Goal: Transaction & Acquisition: Purchase product/service

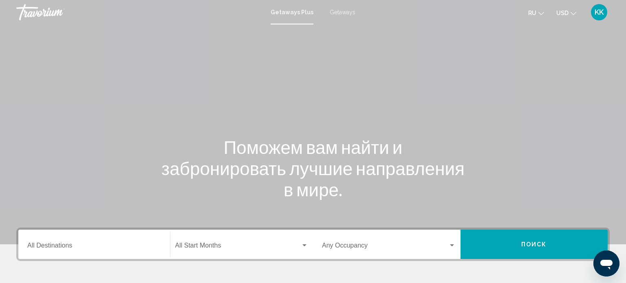
click at [602, 16] on div "KK" at bounding box center [599, 12] width 16 height 16
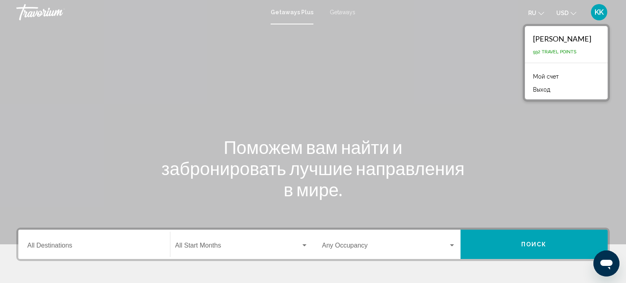
click at [555, 40] on div "[PERSON_NAME]" at bounding box center [562, 38] width 58 height 9
click at [543, 77] on link "Мой счет" at bounding box center [546, 76] width 34 height 11
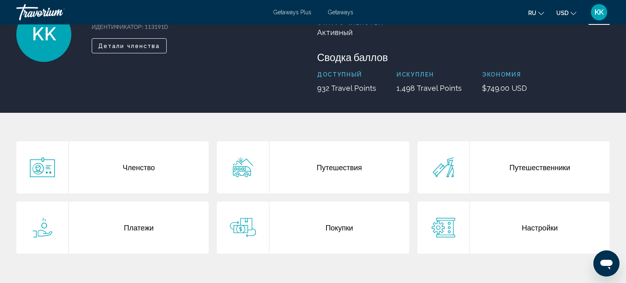
scroll to position [69, 0]
click at [322, 168] on div "Путешествия" at bounding box center [339, 167] width 140 height 52
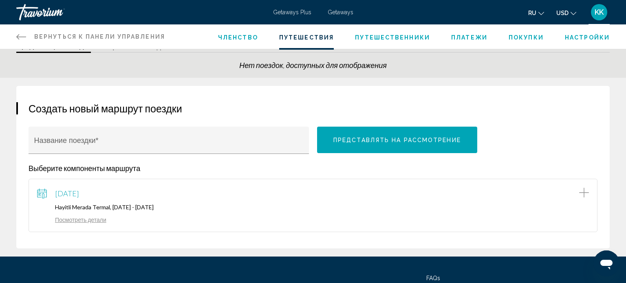
scroll to position [36, 0]
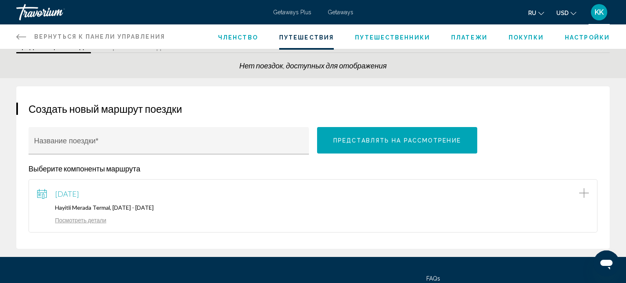
click at [369, 143] on button "Представлять на рассмотрение" at bounding box center [397, 140] width 160 height 26
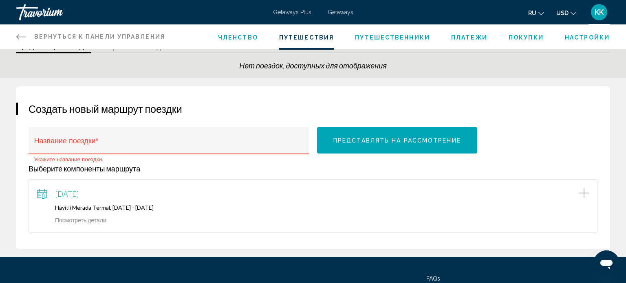
click at [89, 220] on link "Посмотреть детали" at bounding box center [71, 220] width 69 height 7
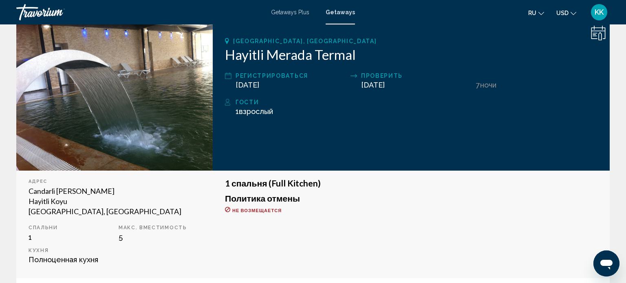
scroll to position [123, 0]
click at [283, 75] on div "Регистрироваться" at bounding box center [290, 75] width 111 height 10
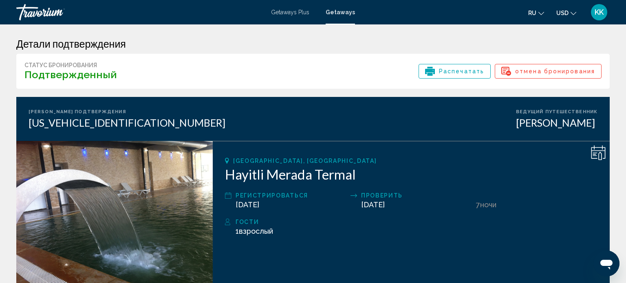
scroll to position [0, 0]
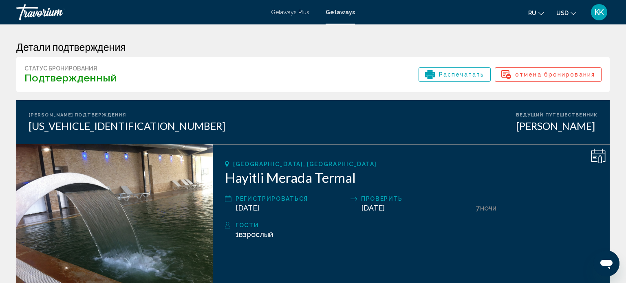
click at [435, 73] on icon "Main content" at bounding box center [430, 74] width 10 height 5
click at [609, 263] on icon "Messaging-Fenster öffnen" at bounding box center [606, 265] width 12 height 10
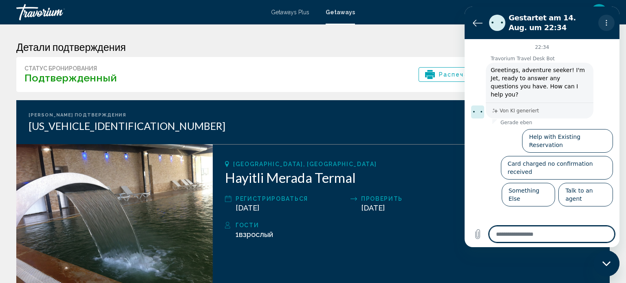
click at [605, 24] on icon "Optionsmenü" at bounding box center [606, 23] width 7 height 7
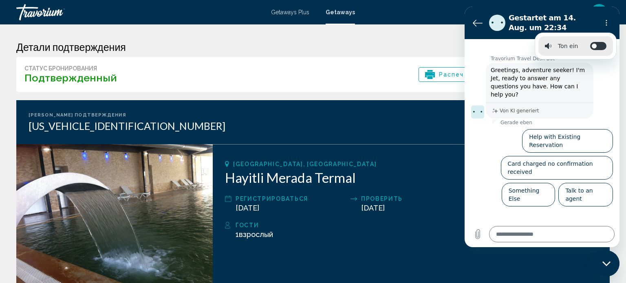
click at [430, 161] on div "[GEOGRAPHIC_DATA], [GEOGRAPHIC_DATA]" at bounding box center [411, 164] width 372 height 7
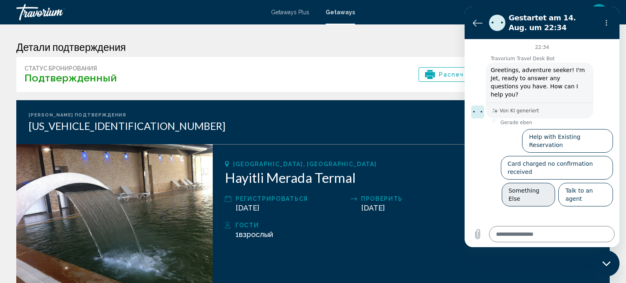
click at [537, 183] on button "Something Else" at bounding box center [528, 195] width 54 height 24
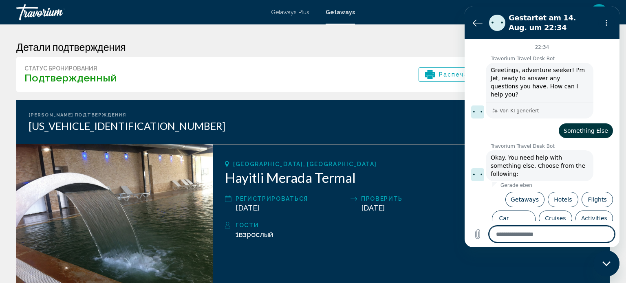
scroll to position [9, 0]
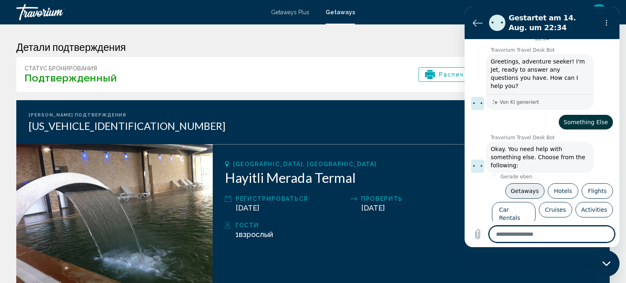
click at [528, 183] on button "Getaways" at bounding box center [524, 190] width 39 height 15
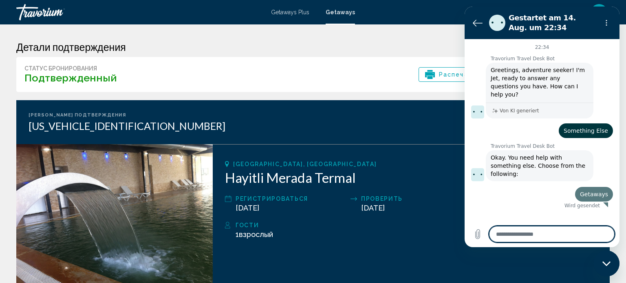
scroll to position [0, 0]
type textarea "*"
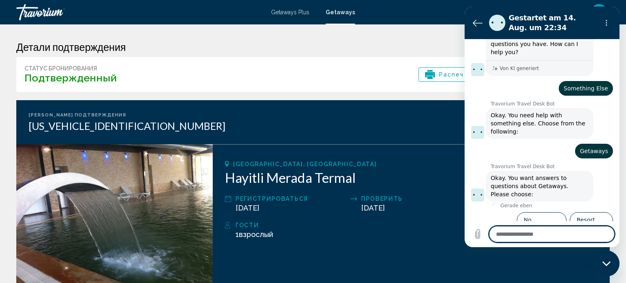
scroll to position [44, 0]
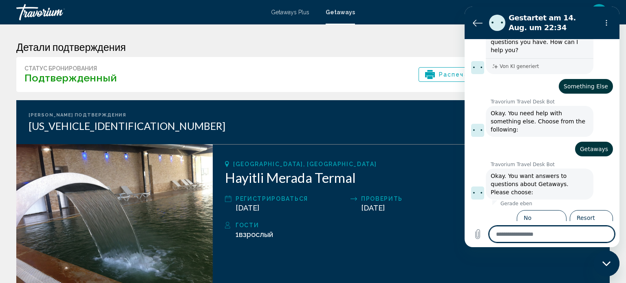
click at [486, 207] on ul "No availability Resort fees All-Inclusive Reservation not found" at bounding box center [542, 234] width 142 height 54
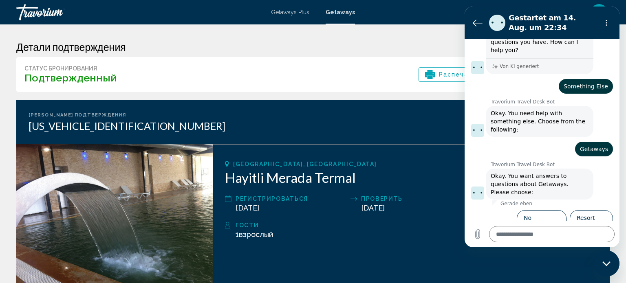
scroll to position [0, 0]
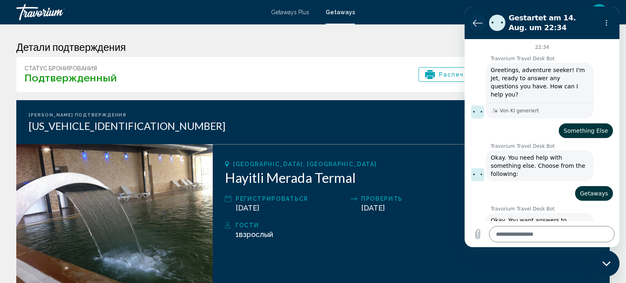
click at [479, 23] on icon "Zurück zur Konversationsliste" at bounding box center [477, 23] width 9 height 6
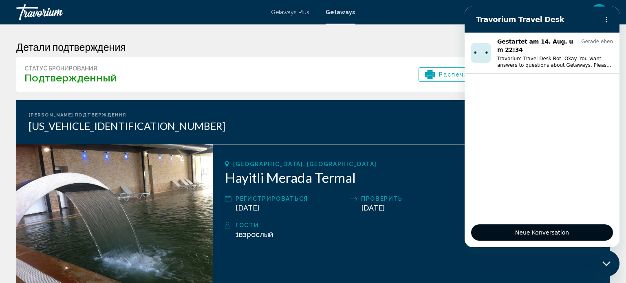
click at [550, 233] on span "Neue Konversation" at bounding box center [542, 233] width 128 height 10
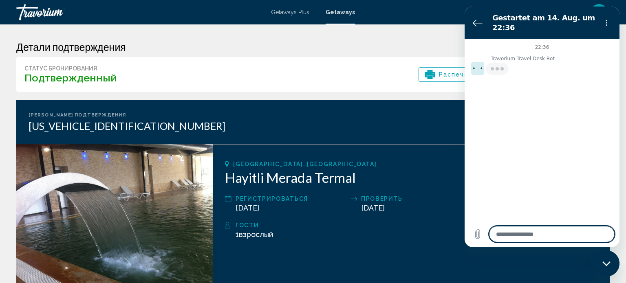
type textarea "*"
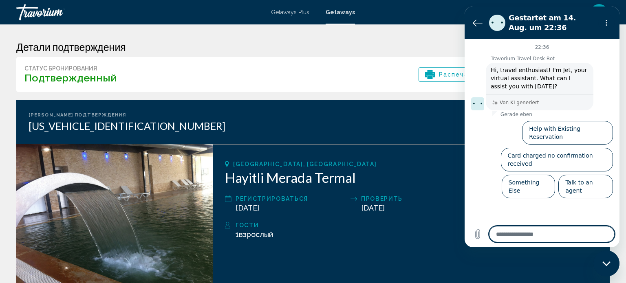
click at [495, 179] on div "22:36 Travorium Travel Desk Bot Travorium Travel Desk Bot sagt: Hi, travel enth…" at bounding box center [541, 130] width 155 height 182
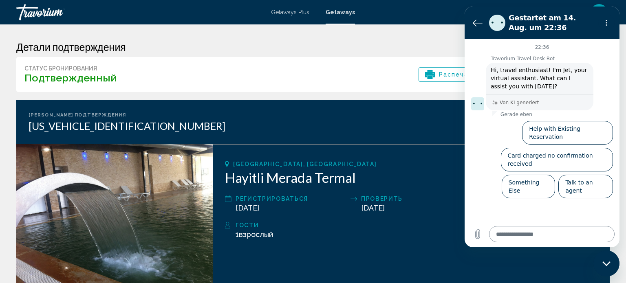
click at [499, 238] on textarea at bounding box center [551, 234] width 125 height 16
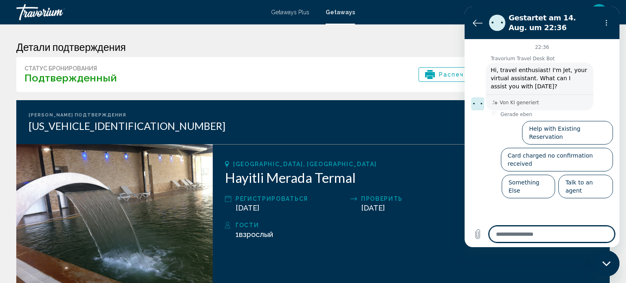
paste textarea "**********"
type textarea "**********"
type textarea "*"
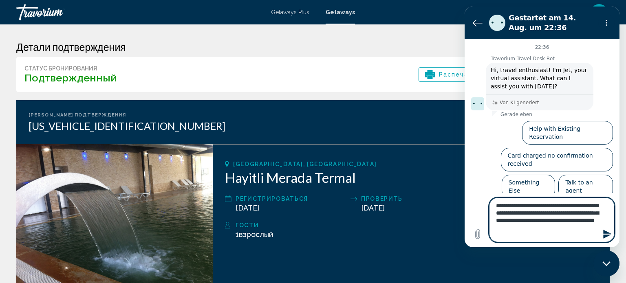
type textarea "**********"
click at [605, 231] on icon "Nachricht senden" at bounding box center [607, 234] width 8 height 9
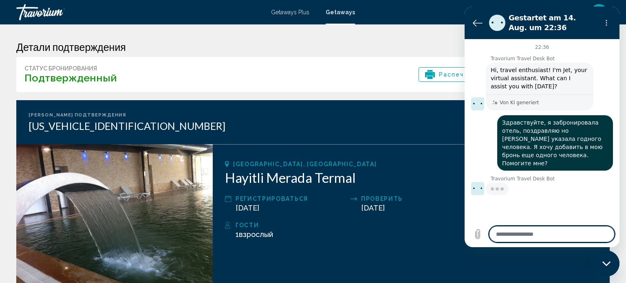
type textarea "*"
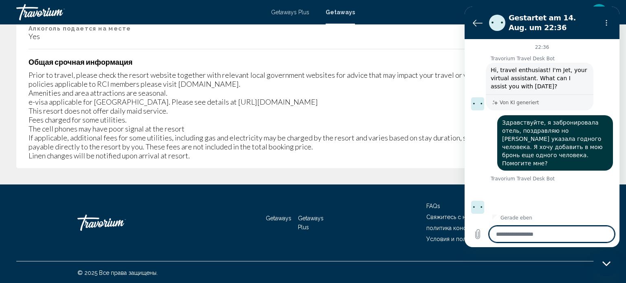
scroll to position [585, 0]
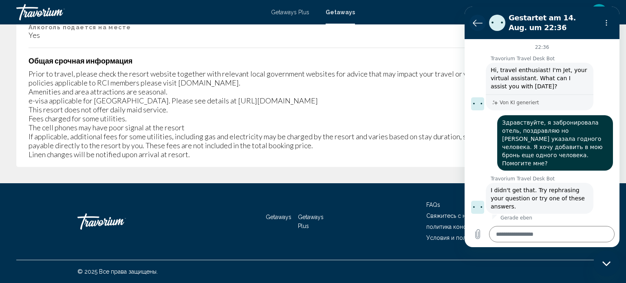
click at [479, 22] on icon "Zurück zur Konversationsliste" at bounding box center [478, 23] width 10 height 10
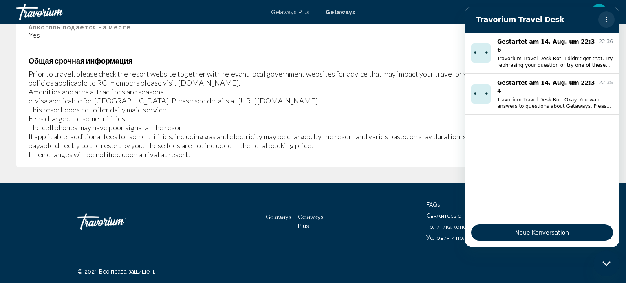
click at [606, 20] on circle "Optionsmenü" at bounding box center [606, 19] width 1 height 1
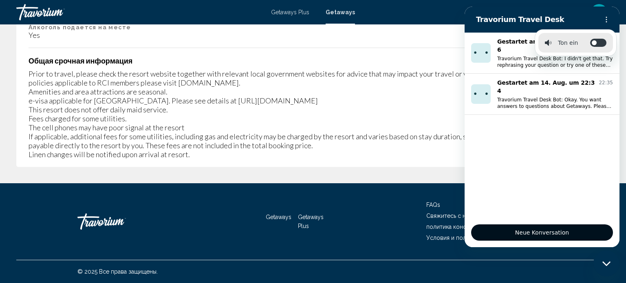
click at [506, 228] on span "Neue Konversation" at bounding box center [542, 233] width 128 height 10
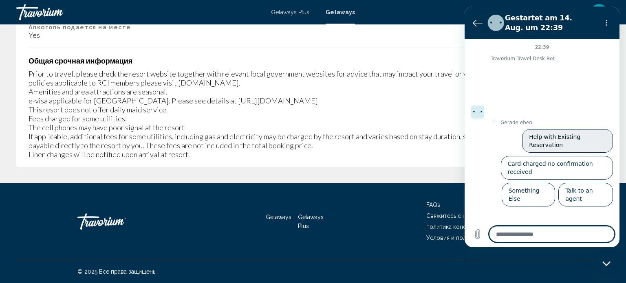
click at [557, 129] on button "Help with Existing Reservation" at bounding box center [567, 141] width 91 height 24
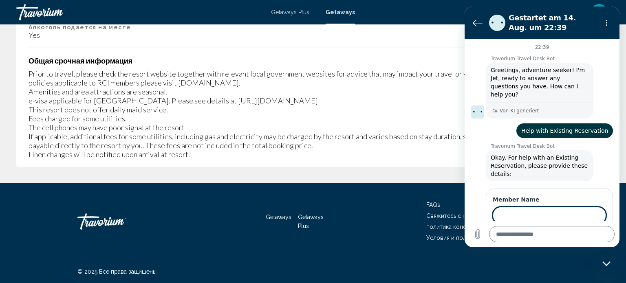
type textarea "*"
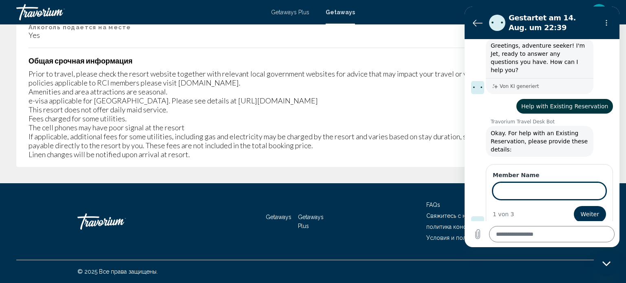
scroll to position [23, 0]
click at [509, 184] on input "Member Name" at bounding box center [549, 191] width 113 height 17
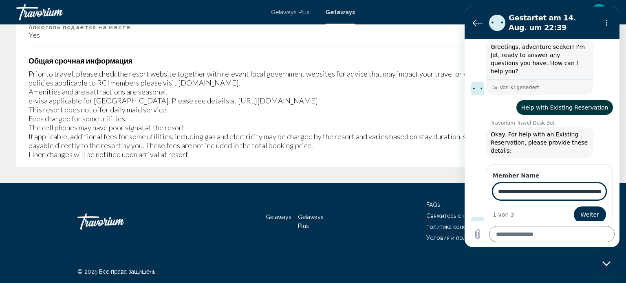
scroll to position [0, 325]
type input "**********"
click at [598, 210] on span "Weiter" at bounding box center [590, 215] width 18 height 10
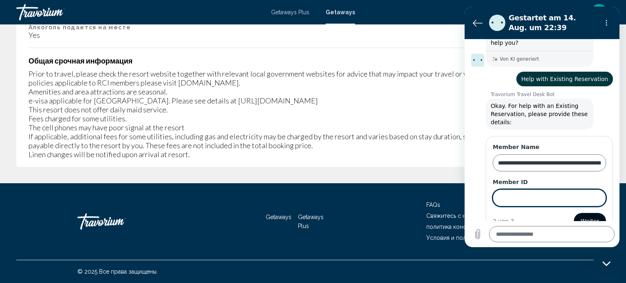
scroll to position [58, 0]
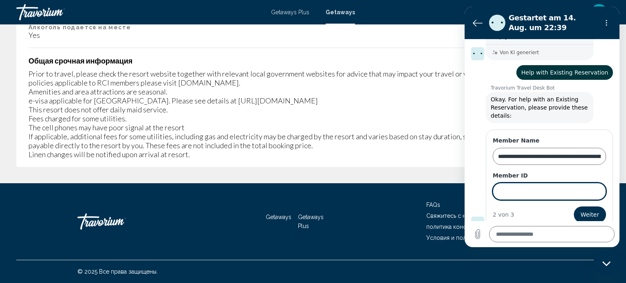
type textarea "*"
type input "******"
click at [592, 210] on span "Weiter" at bounding box center [590, 215] width 18 height 10
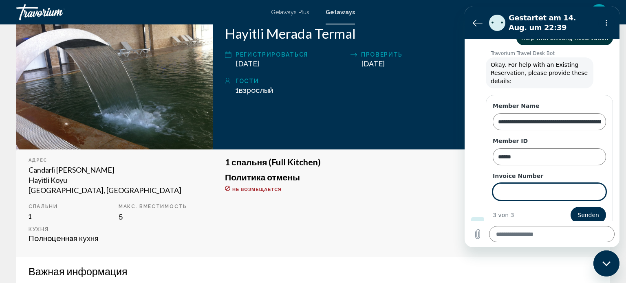
scroll to position [0, 0]
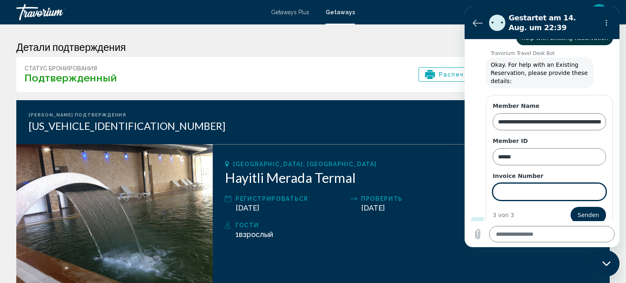
click at [449, 75] on span "Распечатать" at bounding box center [461, 75] width 45 height 14
type textarea "*"
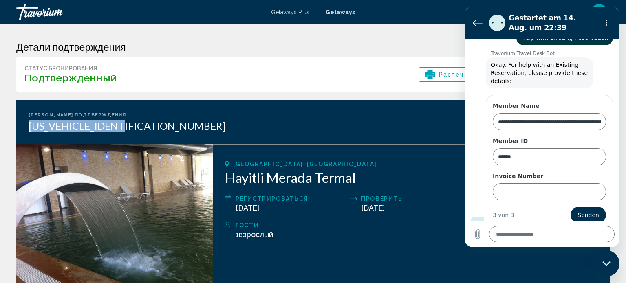
drag, startPoint x: 133, startPoint y: 126, endPoint x: 26, endPoint y: 125, distance: 106.3
click at [26, 125] on div "[PERSON_NAME] подтверждения [US_VEHICLE_IDENTIFICATION_NUMBER] Ведущий путешест…" at bounding box center [312, 122] width 593 height 44
copy div "[US_VEHICLE_IDENTIFICATION_NUMBER]"
click at [504, 183] on input "Invoice Number" at bounding box center [549, 191] width 113 height 17
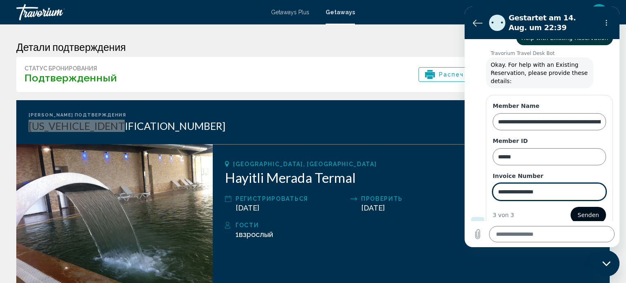
type input "**********"
click at [593, 210] on span "Senden" at bounding box center [588, 215] width 22 height 10
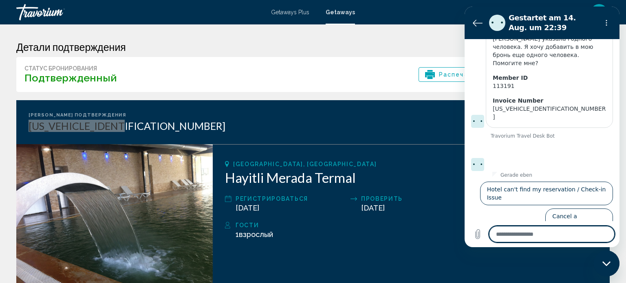
scroll to position [191, 0]
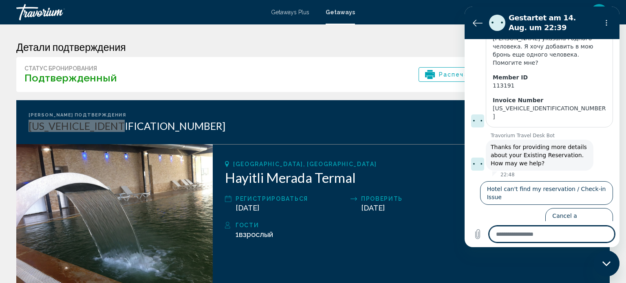
click at [553, 262] on button "Special Requests" at bounding box center [546, 274] width 58 height 24
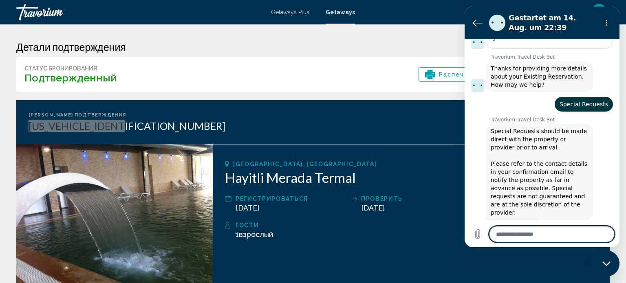
scroll to position [271, 0]
click at [570, 245] on button "No, I still need help" at bounding box center [582, 257] width 62 height 24
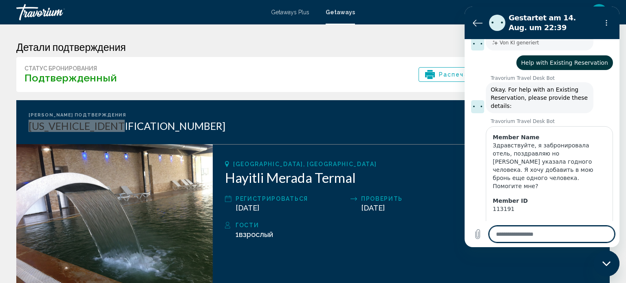
scroll to position [0, 0]
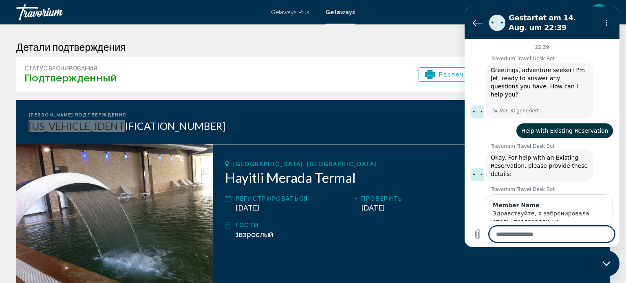
click at [604, 263] on icon "Messaging-Fenster schließen" at bounding box center [606, 263] width 9 height 5
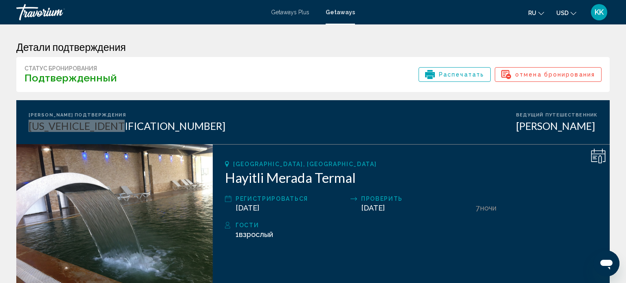
click at [608, 264] on icon "Messaging-Fenster öffnen" at bounding box center [606, 265] width 12 height 10
type textarea "*"
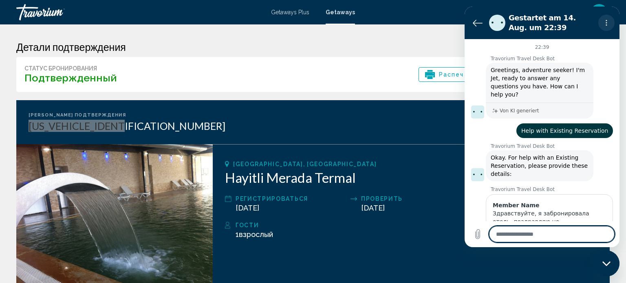
click at [605, 20] on icon "Optionsmenü" at bounding box center [606, 23] width 7 height 7
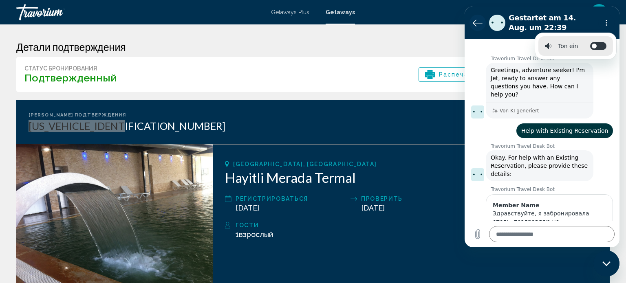
click at [473, 25] on icon "Zurück zur Konversationsliste" at bounding box center [478, 23] width 10 height 10
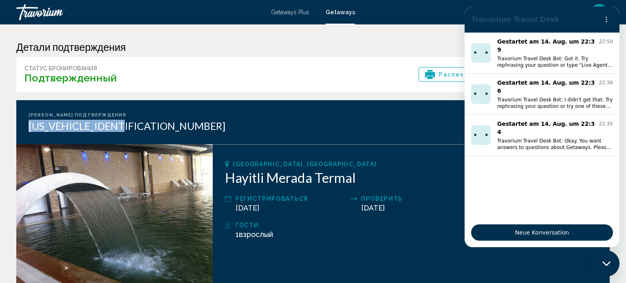
click at [338, 42] on h3 "Детали подтверждения" at bounding box center [312, 47] width 593 height 12
click at [606, 265] on icon "Messaging-Fenster schließen" at bounding box center [606, 263] width 8 height 4
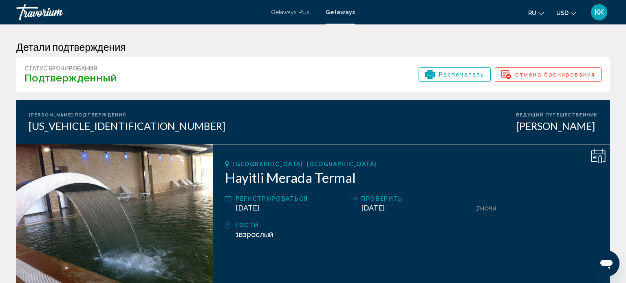
scroll to position [2, 0]
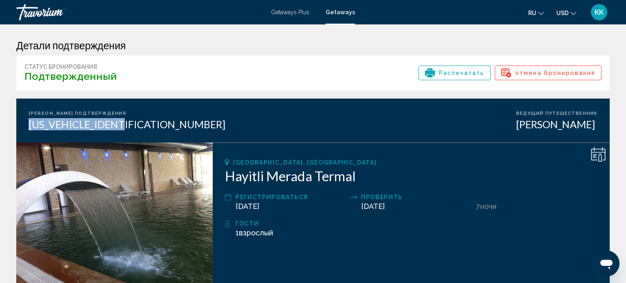
drag, startPoint x: 136, startPoint y: 122, endPoint x: 29, endPoint y: 122, distance: 107.5
click at [29, 122] on div "[PERSON_NAME] подтверждения [US_VEHICLE_IDENTIFICATION_NUMBER] Ведущий путешест…" at bounding box center [312, 121] width 593 height 44
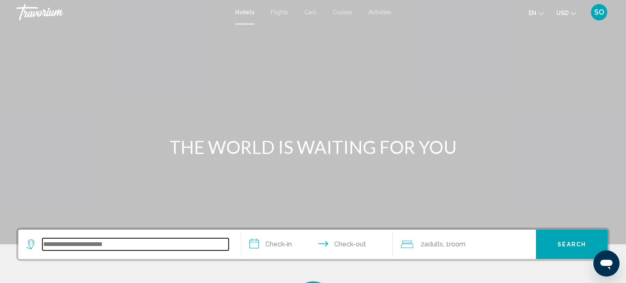
click at [79, 247] on input "Search widget" at bounding box center [135, 244] width 186 height 12
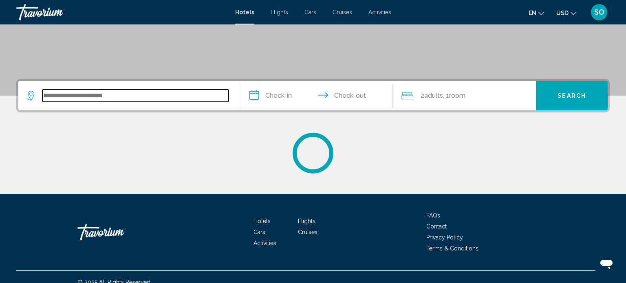
scroll to position [159, 0]
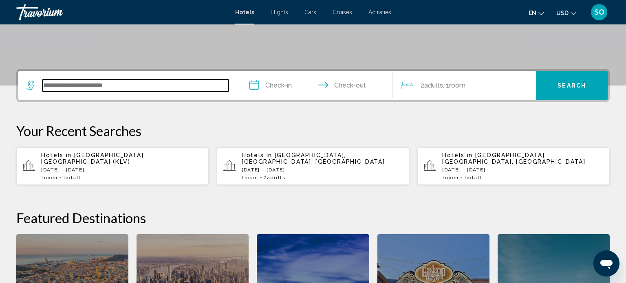
click at [114, 83] on input "Search widget" at bounding box center [135, 85] width 186 height 12
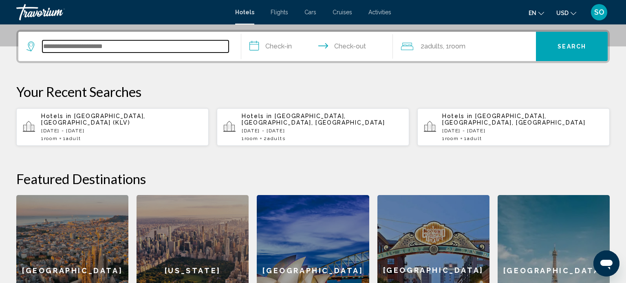
scroll to position [201, 0]
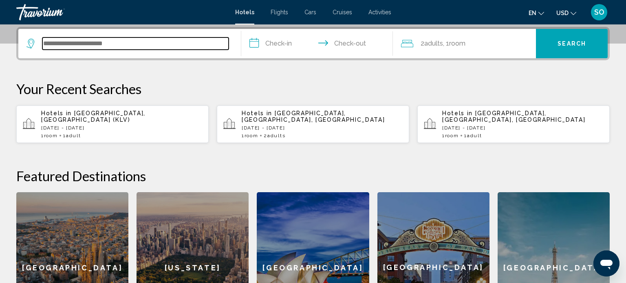
click at [111, 44] on input "Search widget" at bounding box center [135, 43] width 186 height 12
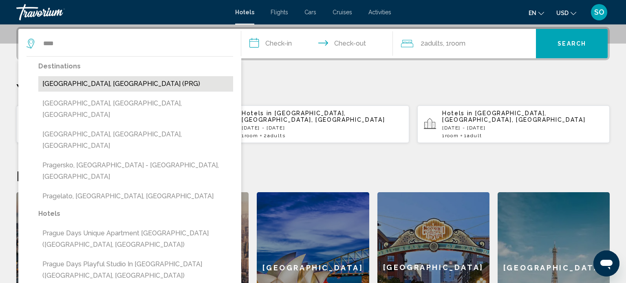
click at [75, 88] on button "Prague, Czech Republic (PRG)" at bounding box center [135, 83] width 195 height 15
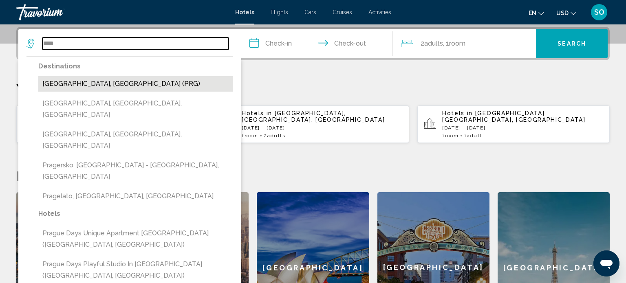
type input "**********"
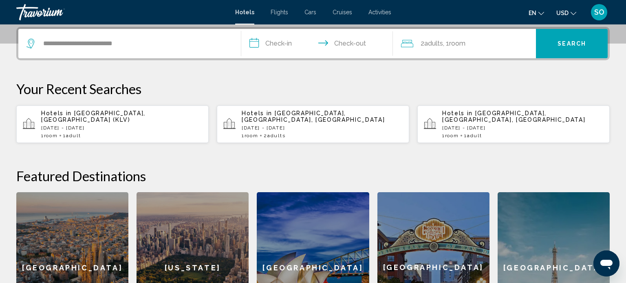
click at [284, 43] on input "**********" at bounding box center [318, 45] width 155 height 32
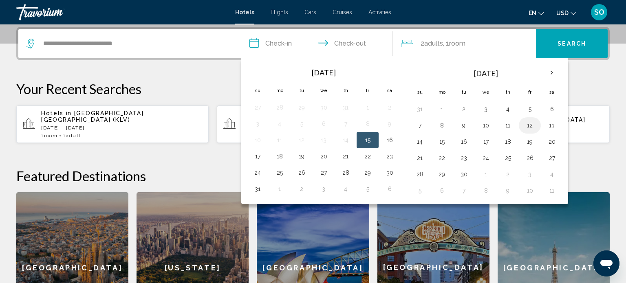
click at [527, 124] on button "12" at bounding box center [529, 125] width 13 height 11
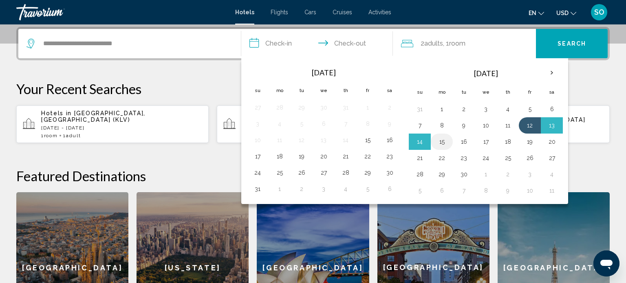
click at [442, 139] on button "15" at bounding box center [441, 141] width 13 height 11
type input "**********"
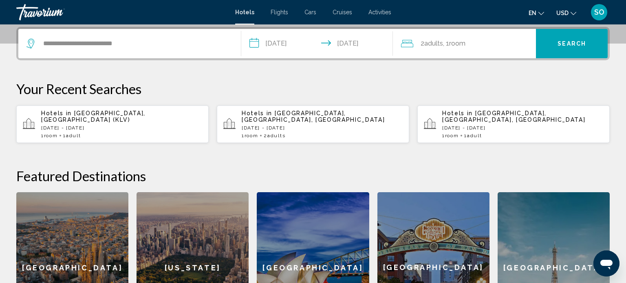
click at [451, 47] on span ", 1 Room rooms" at bounding box center [454, 43] width 22 height 11
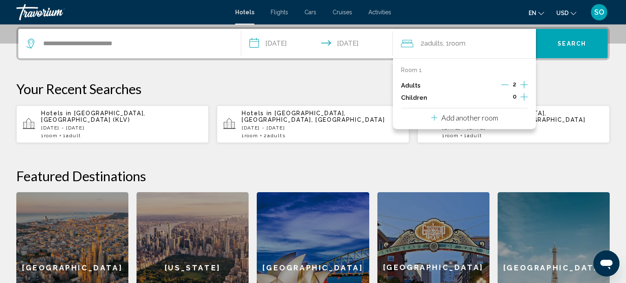
click at [508, 84] on icon "Decrement adults" at bounding box center [504, 84] width 7 height 7
click at [562, 38] on button "Search" at bounding box center [572, 43] width 72 height 29
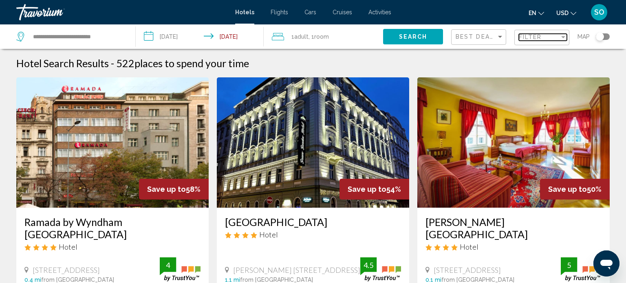
click at [563, 35] on div "Filter" at bounding box center [562, 37] width 7 height 7
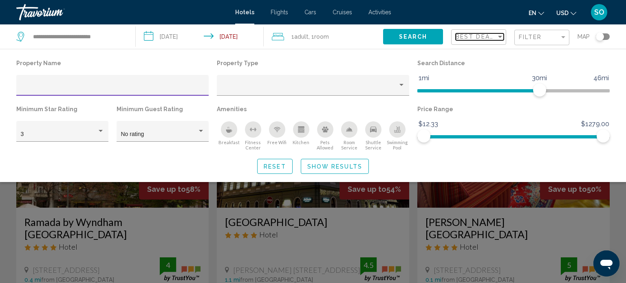
click at [502, 36] on div "Sort by" at bounding box center [499, 36] width 7 height 7
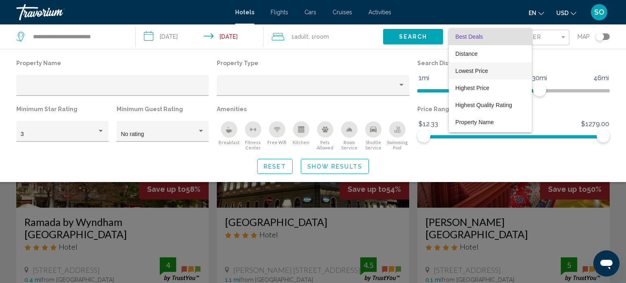
click at [468, 70] on span "Lowest Price" at bounding box center [471, 71] width 33 height 7
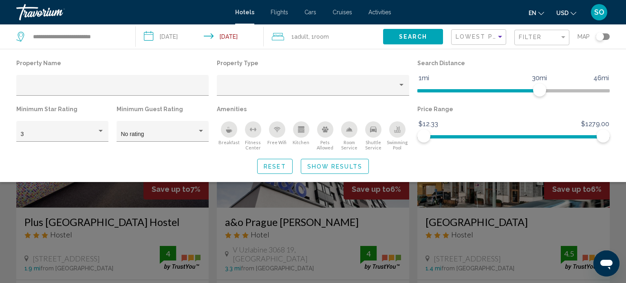
click at [212, 228] on div "Search widget" at bounding box center [313, 202] width 626 height 161
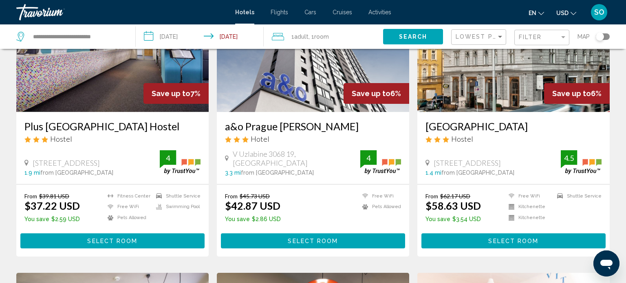
scroll to position [90, 0]
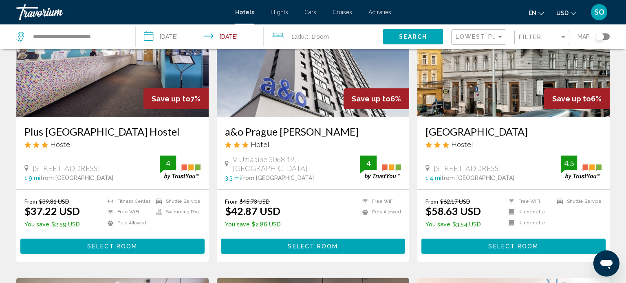
click at [124, 243] on span "Select Room" at bounding box center [112, 246] width 50 height 7
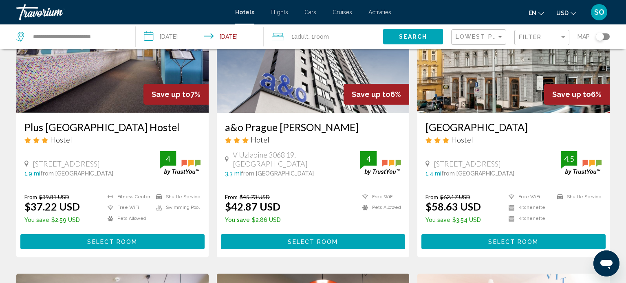
scroll to position [97, 0]
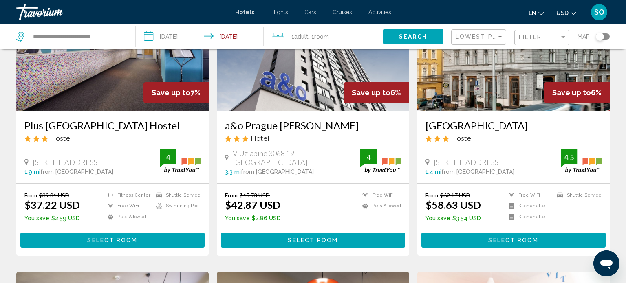
click at [281, 235] on button "Select Room" at bounding box center [313, 240] width 184 height 15
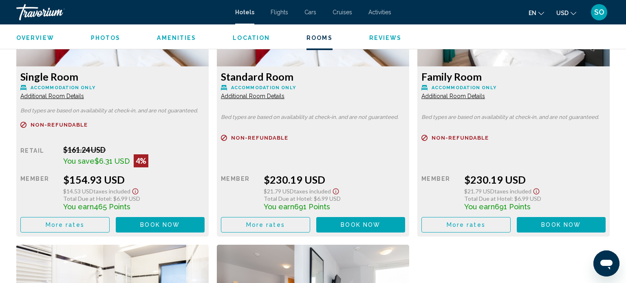
scroll to position [1495, 0]
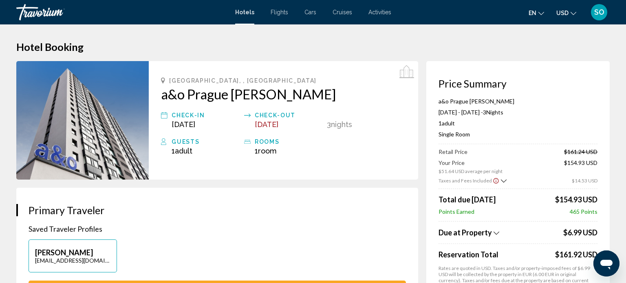
click at [572, 12] on icon "Change currency" at bounding box center [573, 14] width 6 height 6
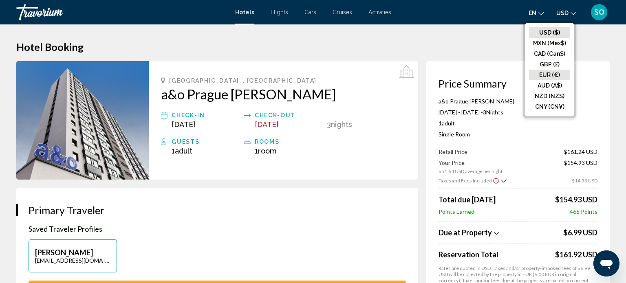
click at [545, 73] on button "EUR (€)" at bounding box center [549, 75] width 41 height 11
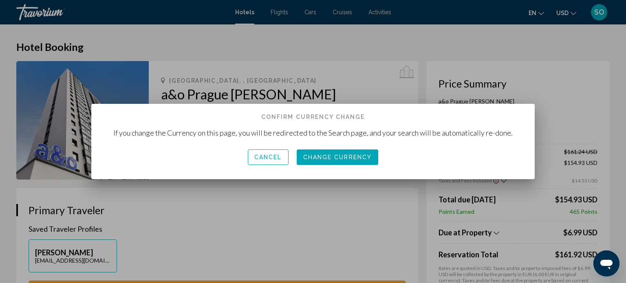
click at [353, 158] on span "Change Currency" at bounding box center [337, 157] width 69 height 7
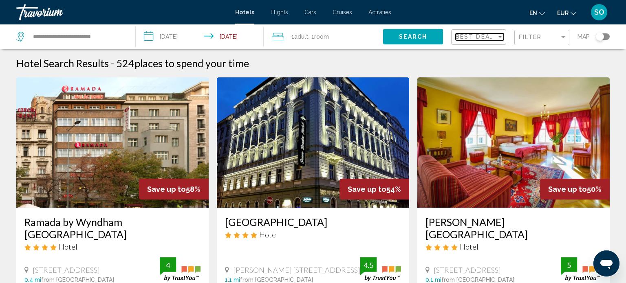
click at [498, 36] on div "Sort by" at bounding box center [500, 37] width 4 height 2
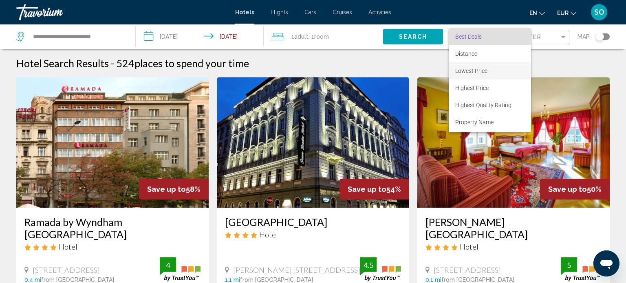
click at [473, 70] on span "Lowest Price" at bounding box center [471, 71] width 32 height 7
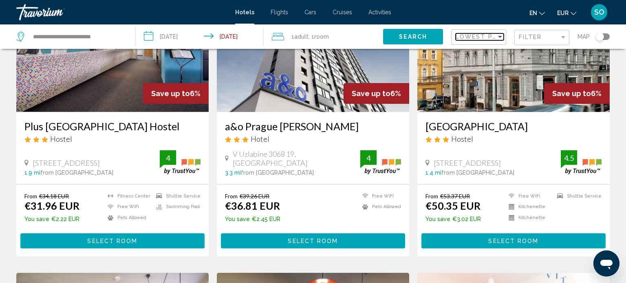
scroll to position [97, 0]
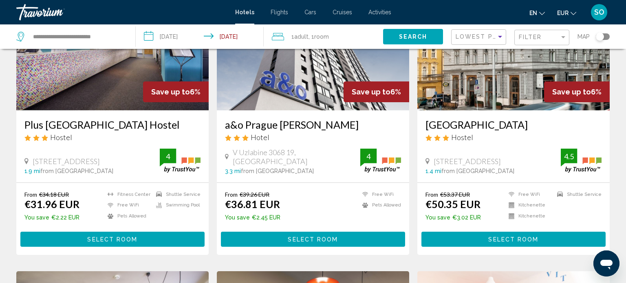
click at [274, 235] on button "Select Room" at bounding box center [313, 239] width 184 height 15
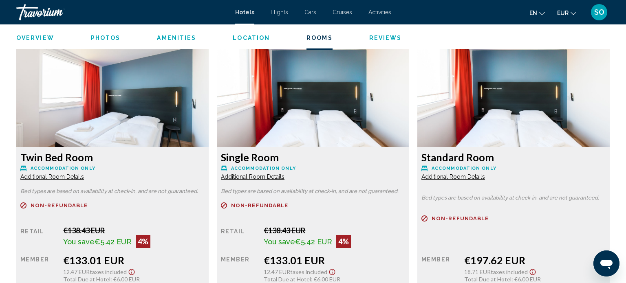
scroll to position [1356, 0]
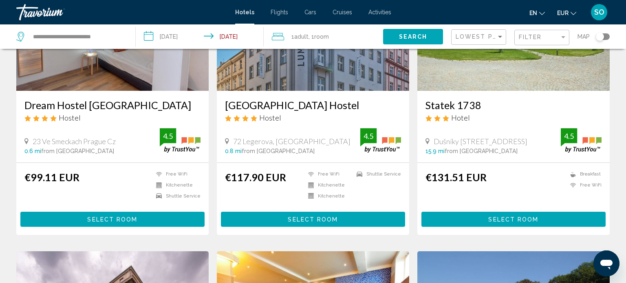
scroll to position [701, 0]
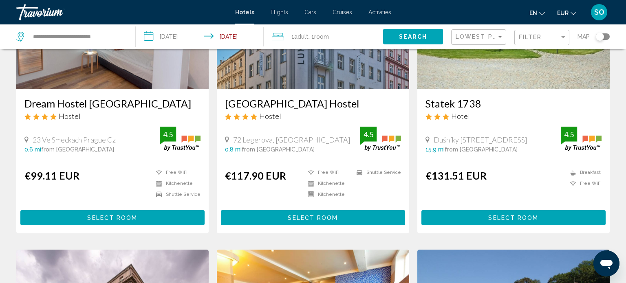
click at [444, 221] on button "Select Room" at bounding box center [513, 217] width 184 height 15
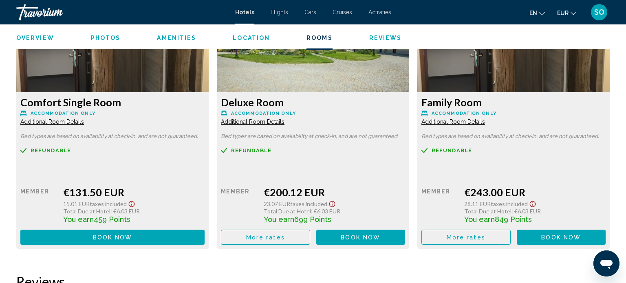
scroll to position [1164, 0]
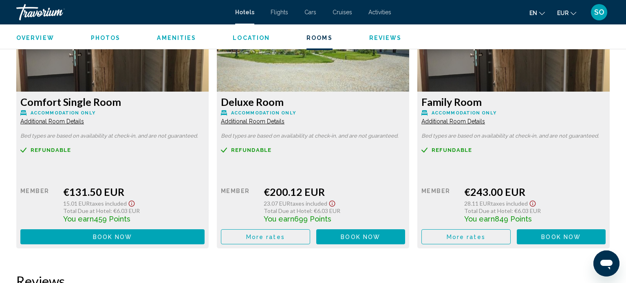
click at [119, 236] on span "Book now" at bounding box center [113, 237] width 40 height 7
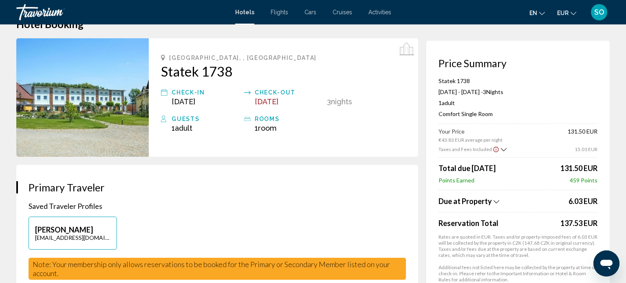
scroll to position [22, 0]
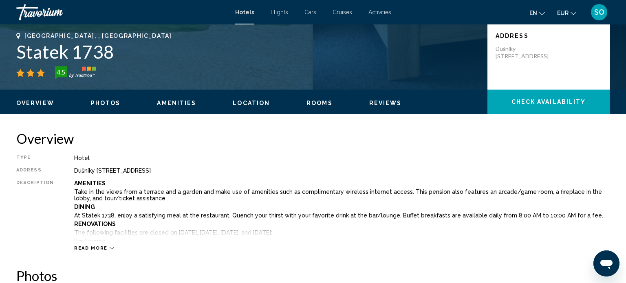
scroll to position [190, 0]
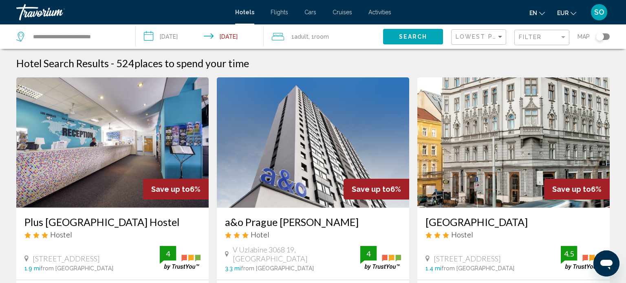
click at [142, 99] on img "Main content" at bounding box center [112, 142] width 192 height 130
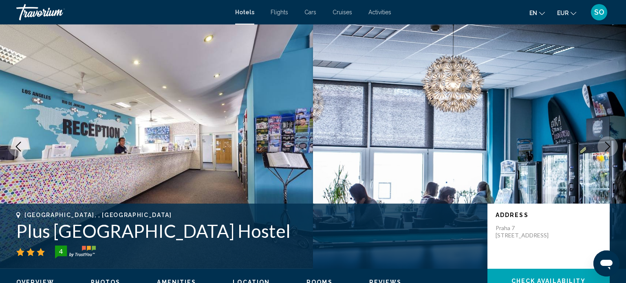
scroll to position [5, 0]
